Goal: Transaction & Acquisition: Book appointment/travel/reservation

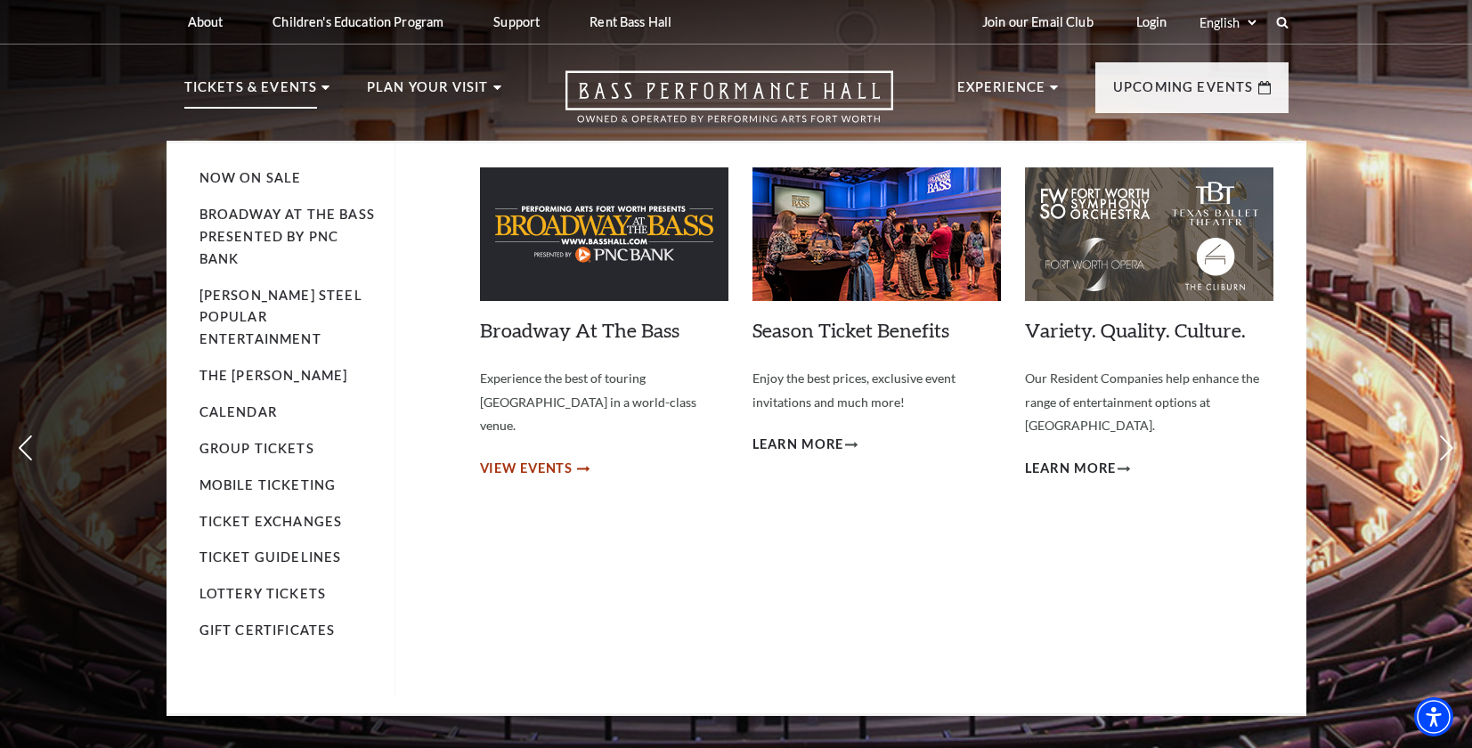
click at [506, 458] on span "View Events" at bounding box center [526, 469] width 93 height 22
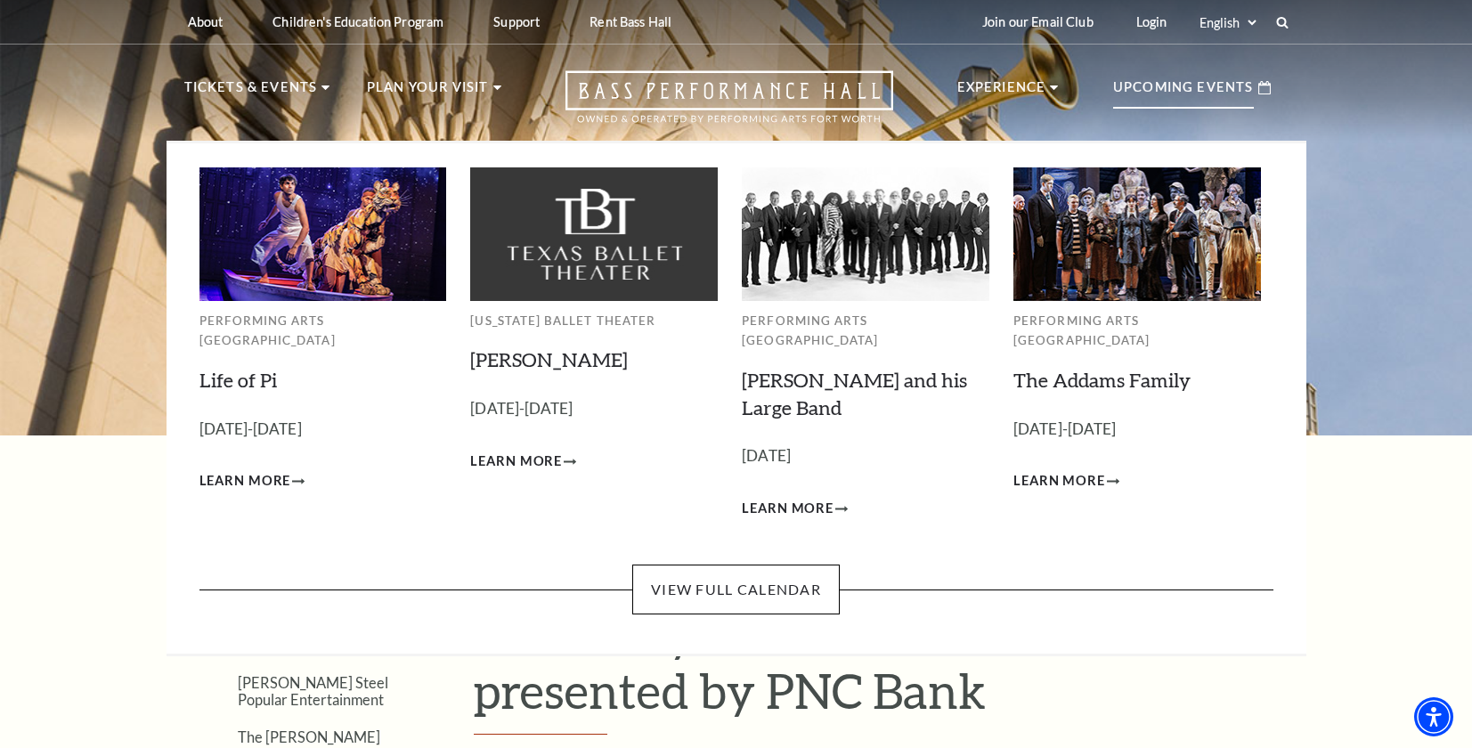
click at [1222, 91] on p "Upcoming Events" at bounding box center [1183, 93] width 141 height 32
click at [247, 470] on span "Learn More" at bounding box center [245, 481] width 92 height 22
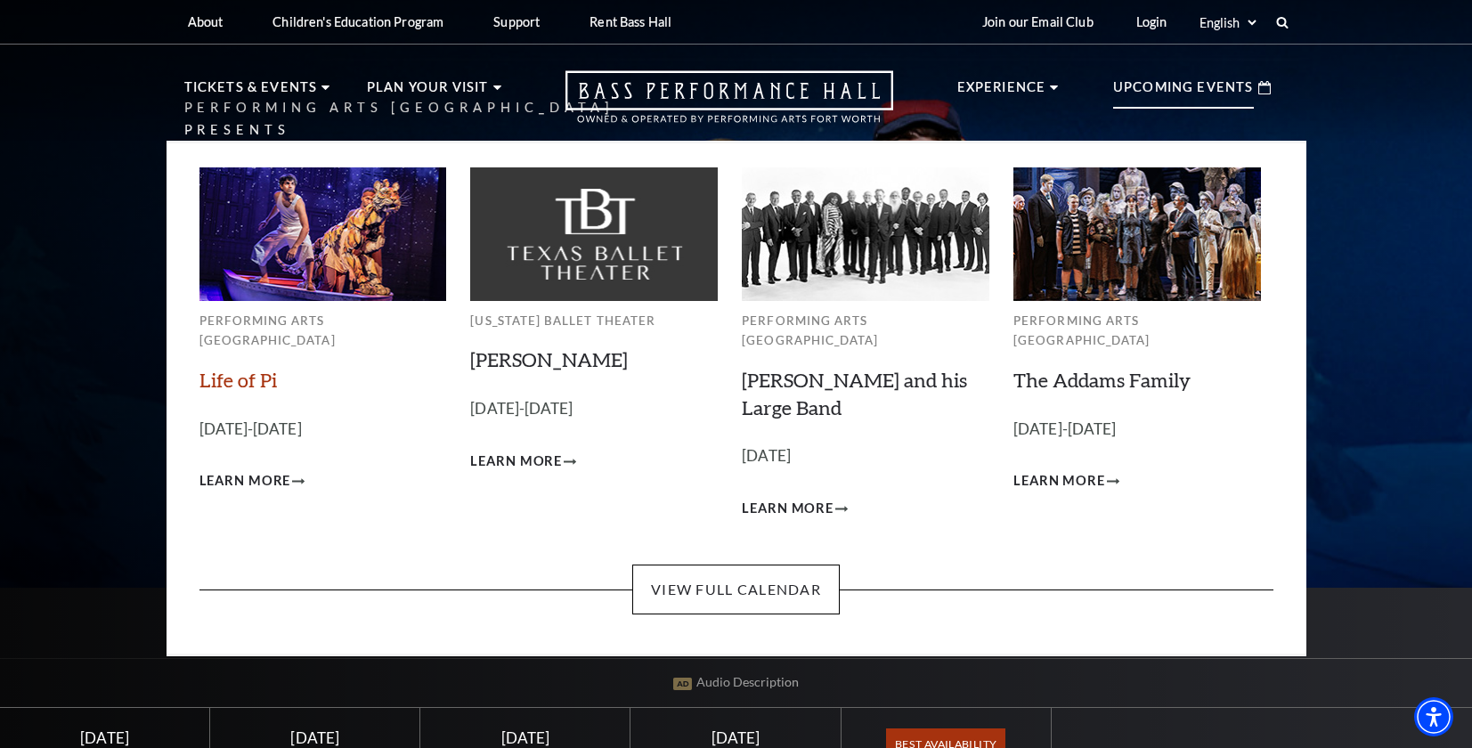
click at [223, 368] on link "Life of Pi" at bounding box center [237, 380] width 77 height 24
